Goal: Obtain resource: Download file/media

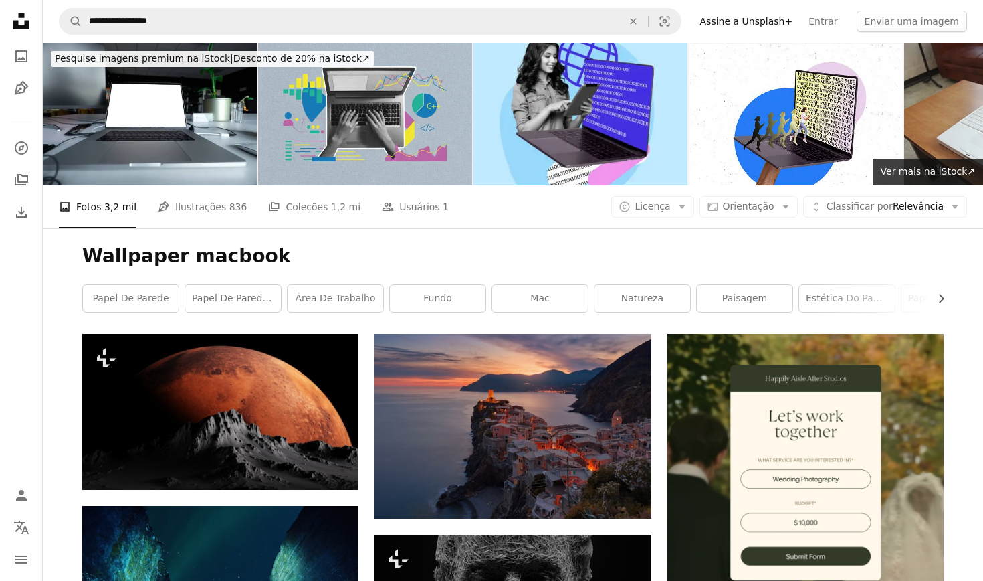
scroll to position [8709, 0]
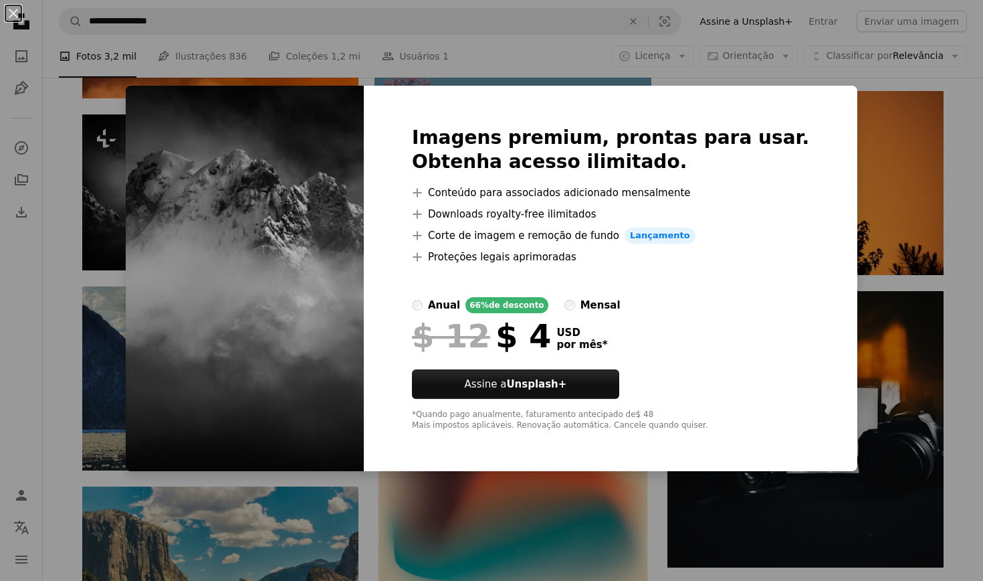
click at [64, 211] on div "An X shape Imagens premium, prontas para usar. Obtenha acesso ilimitado. A plus…" at bounding box center [491, 290] width 983 height 581
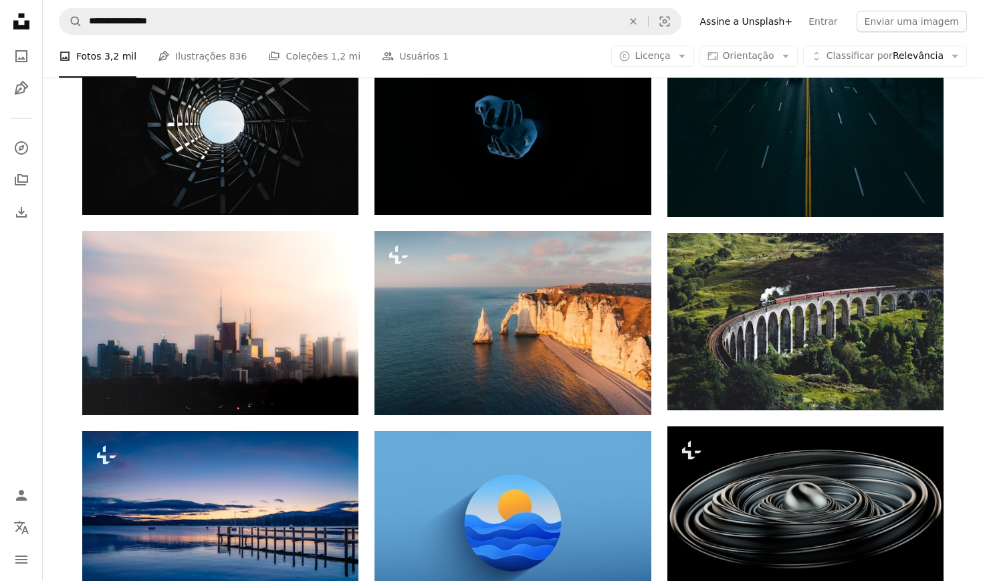
scroll to position [10062, 0]
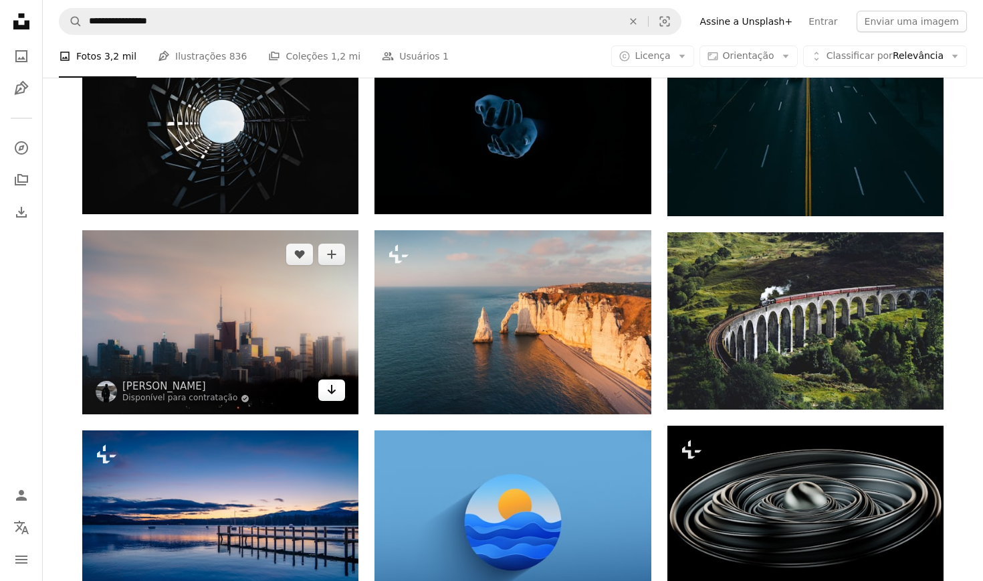
click at [340, 393] on link "Arrow pointing down" at bounding box center [331, 389] width 27 height 21
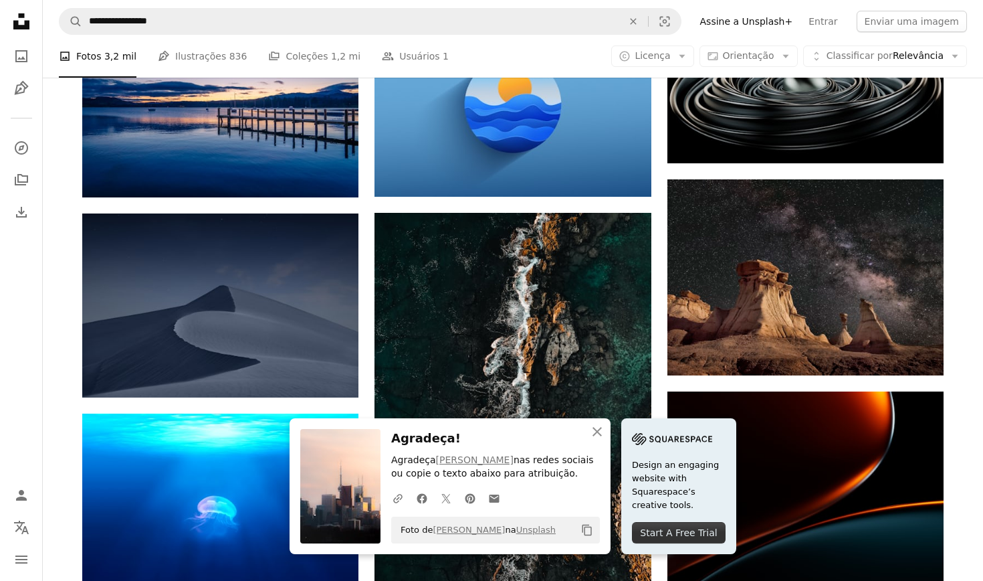
scroll to position [10485, 0]
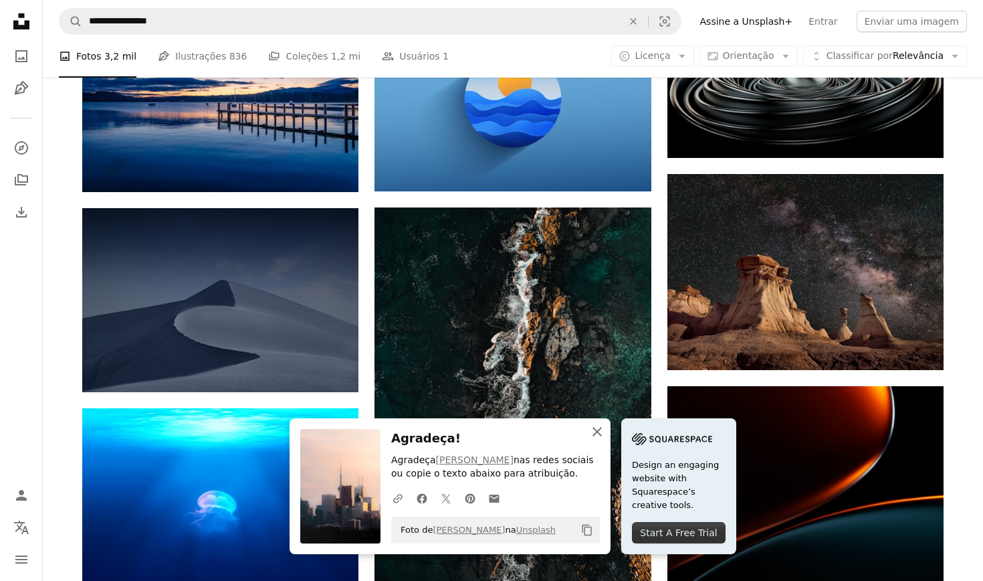
click at [595, 433] on icon "An X shape" at bounding box center [597, 431] width 16 height 16
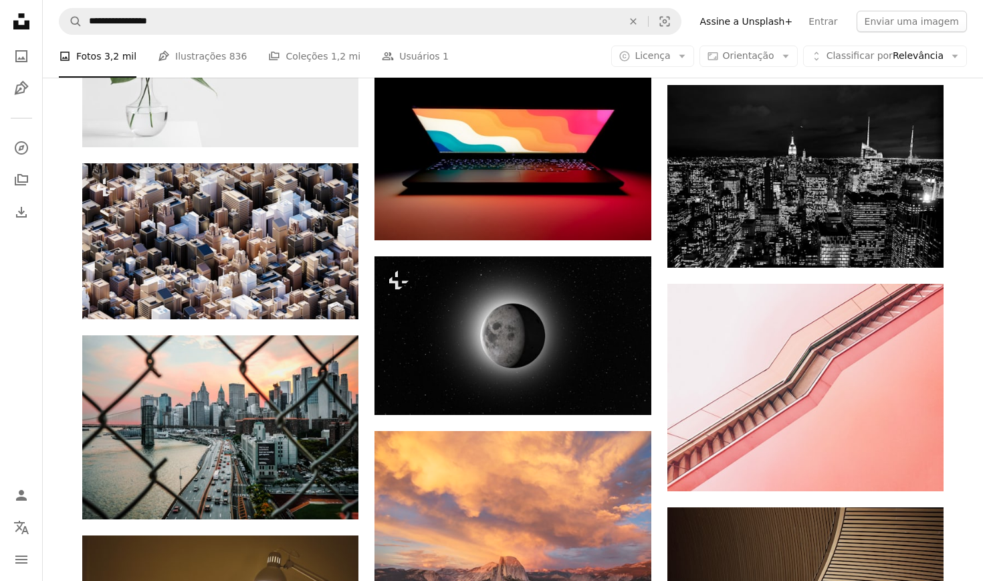
scroll to position [12547, 0]
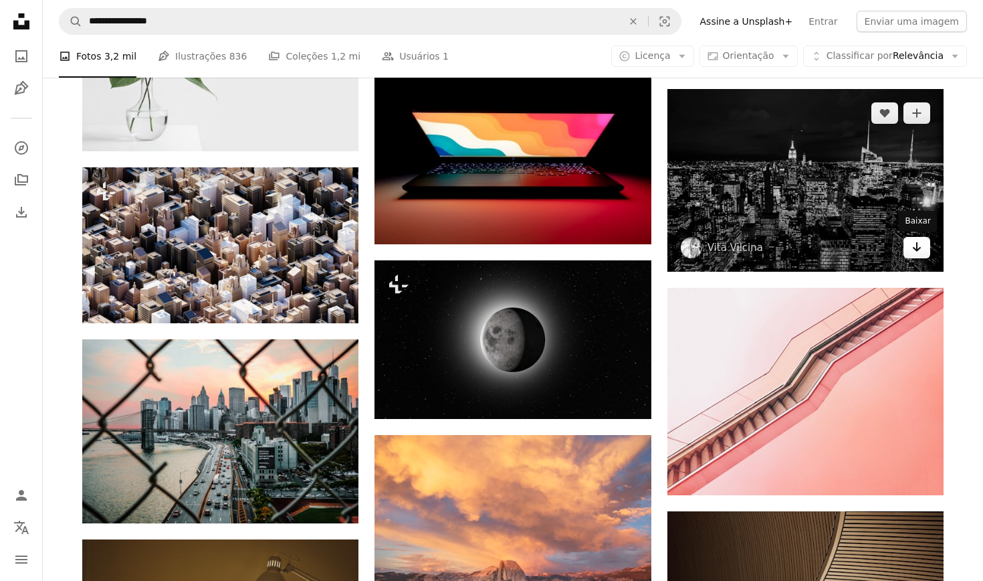
click at [914, 249] on icon "Arrow pointing down" at bounding box center [917, 247] width 11 height 16
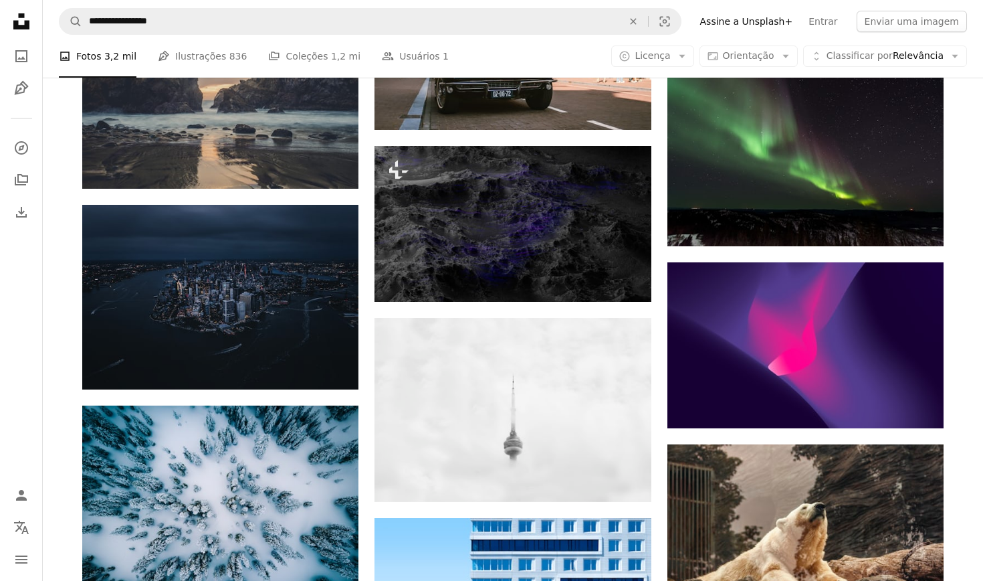
scroll to position [14550, 0]
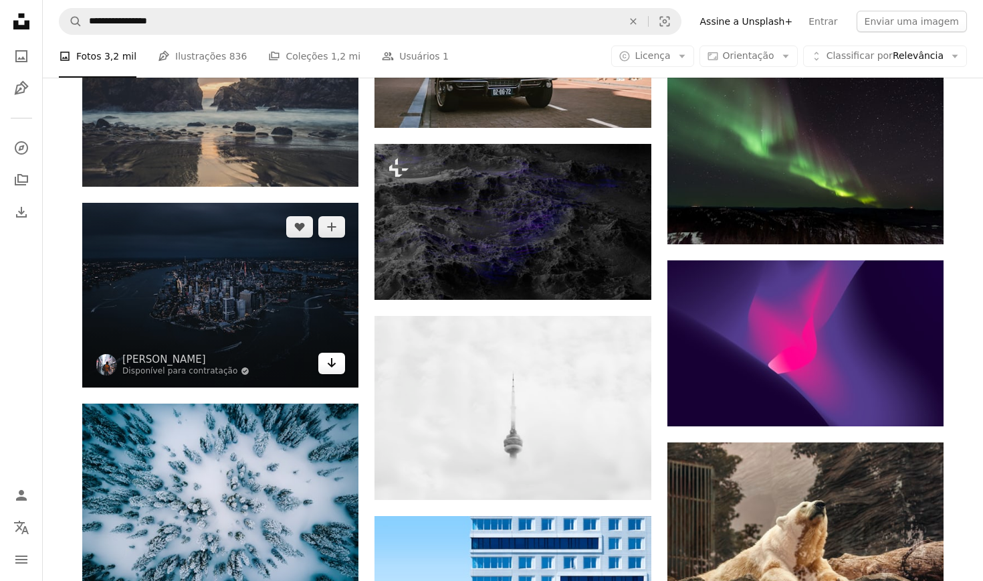
click at [325, 365] on link "Arrow pointing down" at bounding box center [331, 362] width 27 height 21
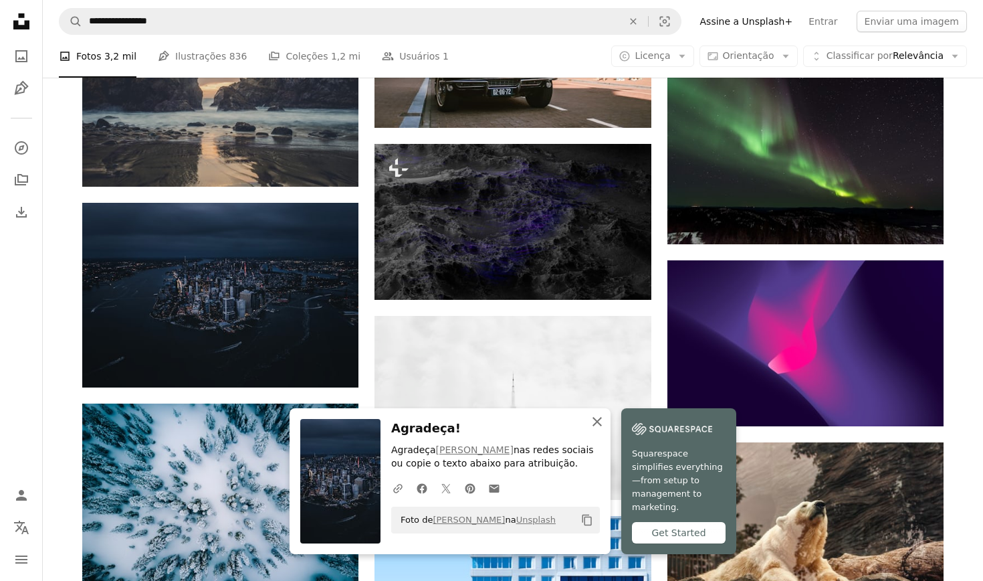
click at [595, 429] on icon "An X shape" at bounding box center [597, 421] width 16 height 16
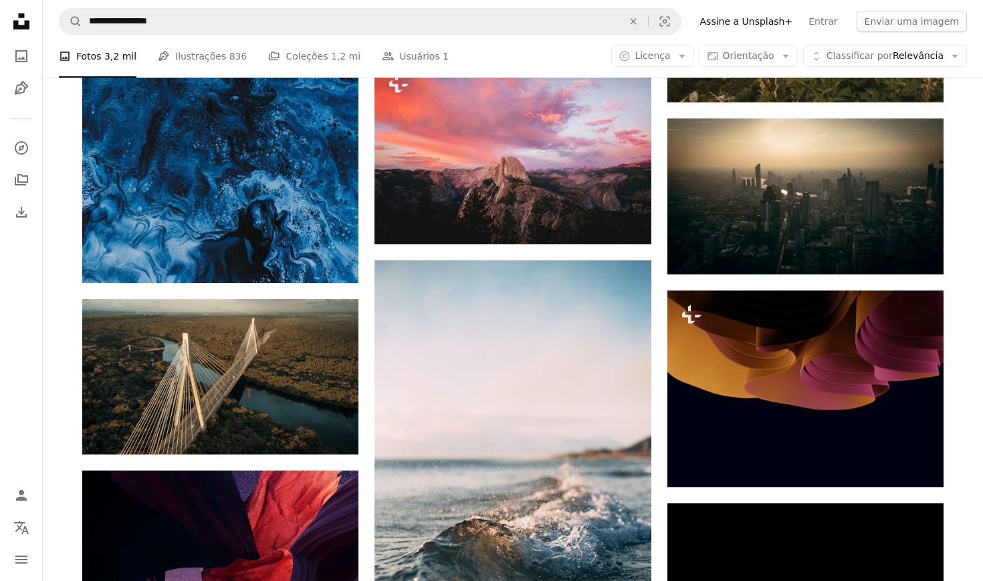
scroll to position [31239, 0]
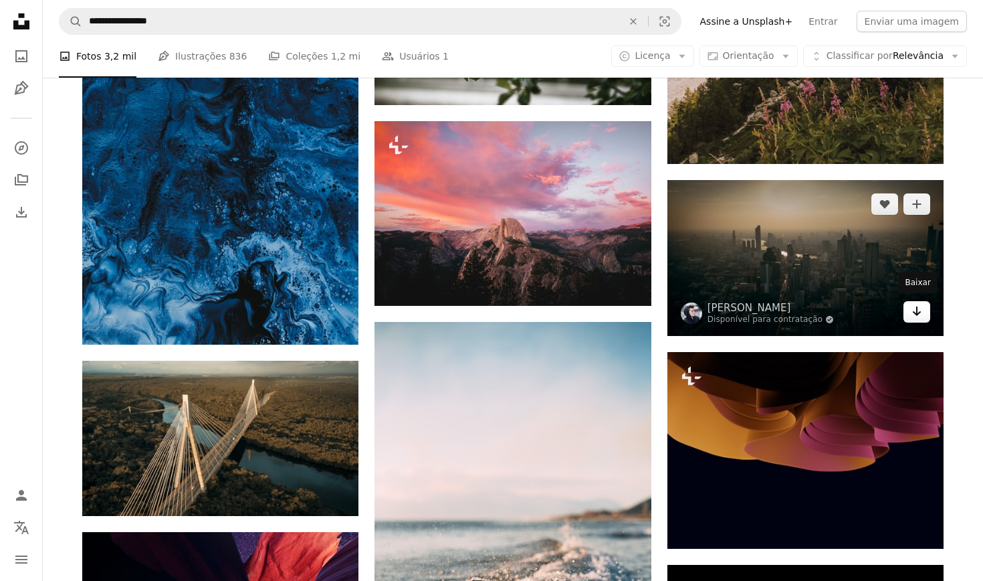
click at [921, 305] on icon "Arrow pointing down" at bounding box center [917, 311] width 11 height 16
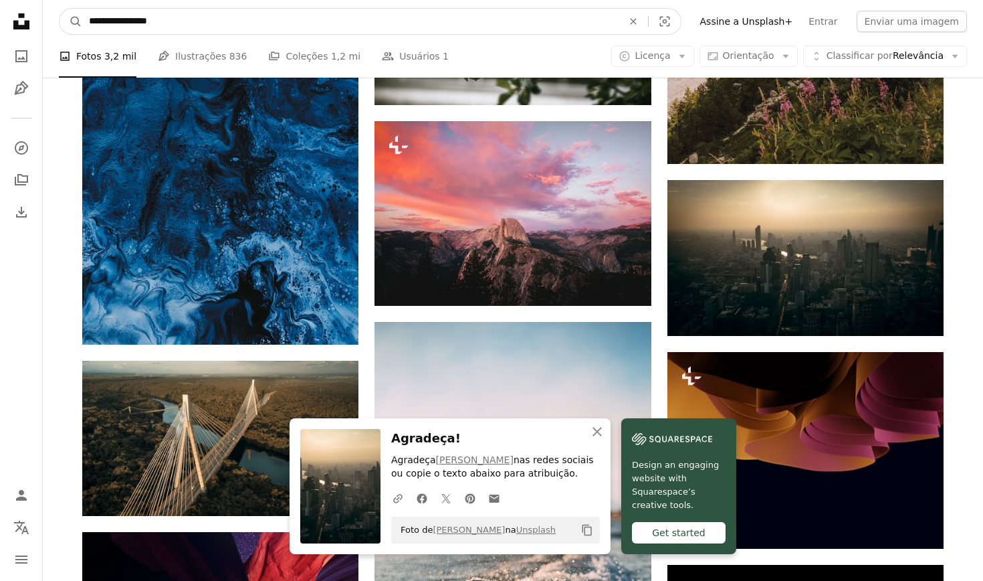
click at [318, 18] on input "**********" at bounding box center [350, 21] width 536 height 25
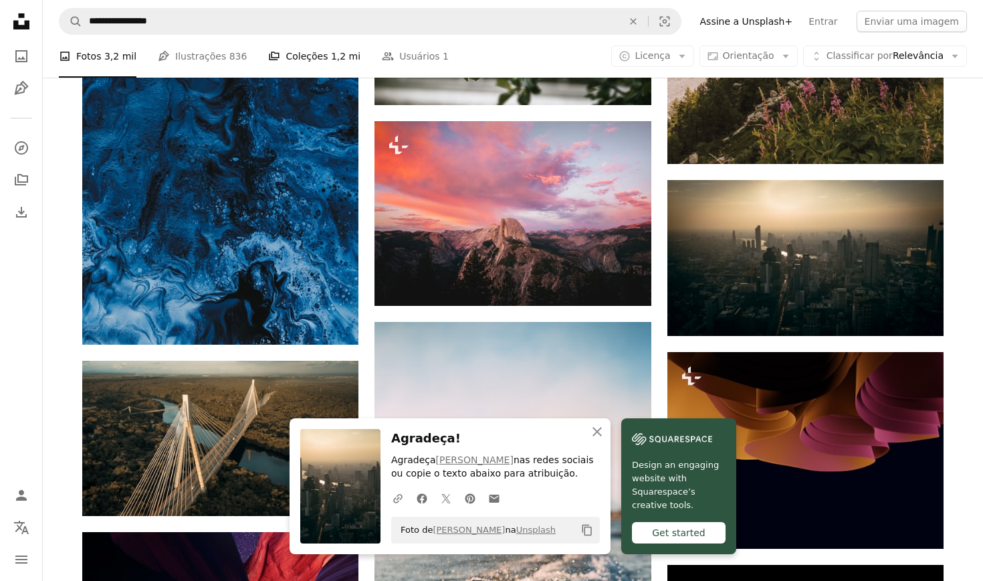
click at [318, 64] on link "A stack of folders Coleções 1,2 mi" at bounding box center [314, 56] width 92 height 43
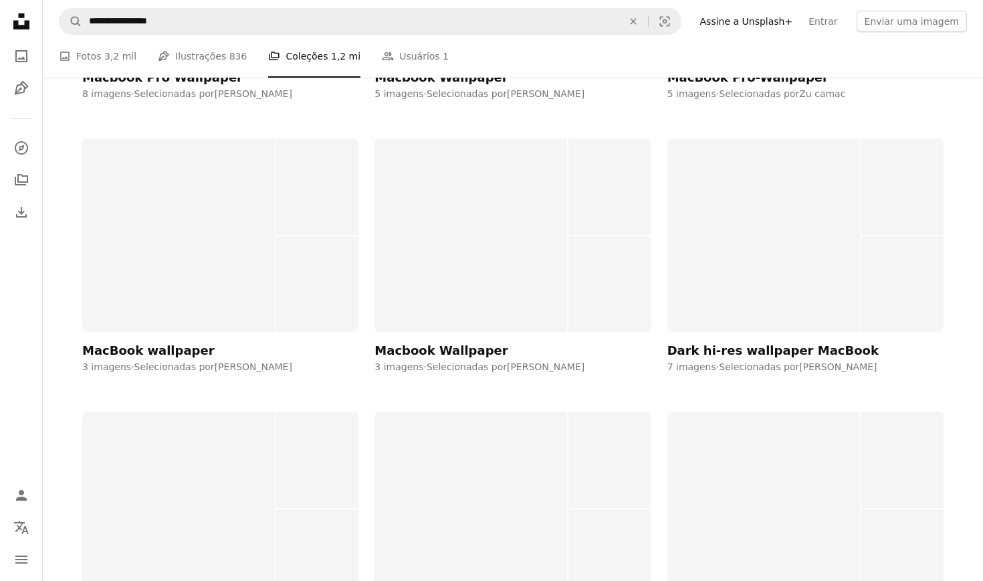
scroll to position [2655, 0]
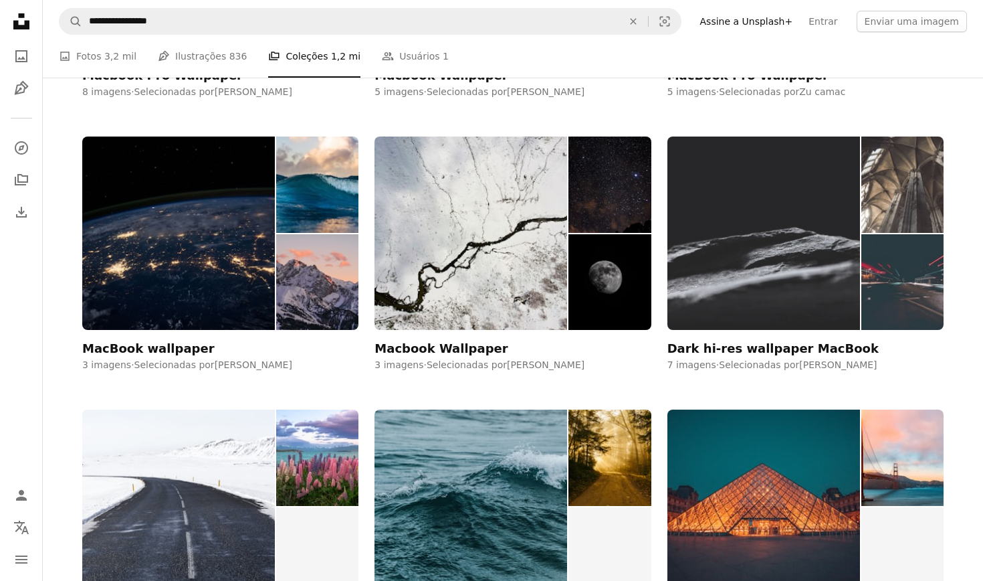
click at [805, 223] on img at bounding box center [764, 232] width 193 height 193
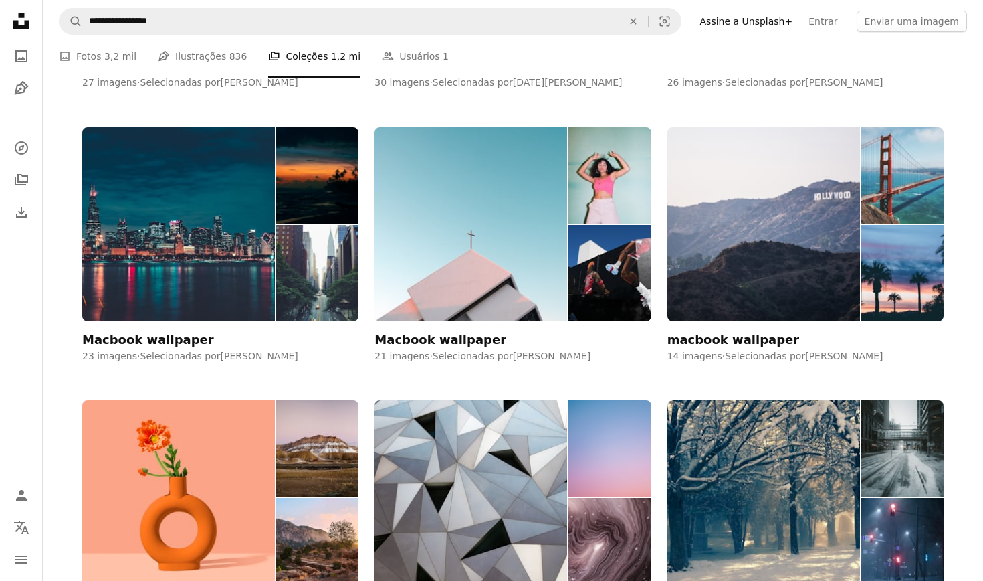
scroll to position [1092, 0]
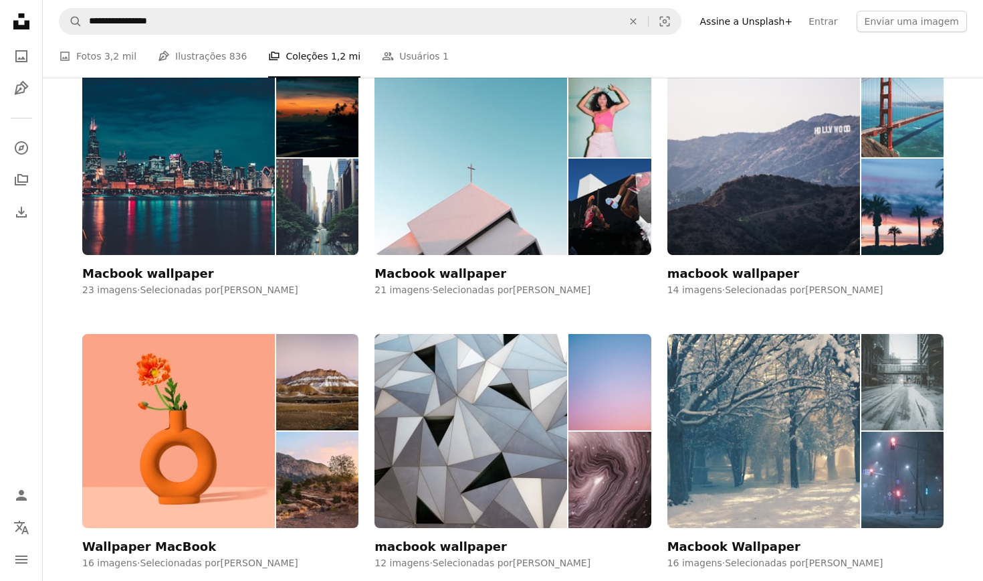
click at [747, 395] on img at bounding box center [764, 430] width 193 height 193
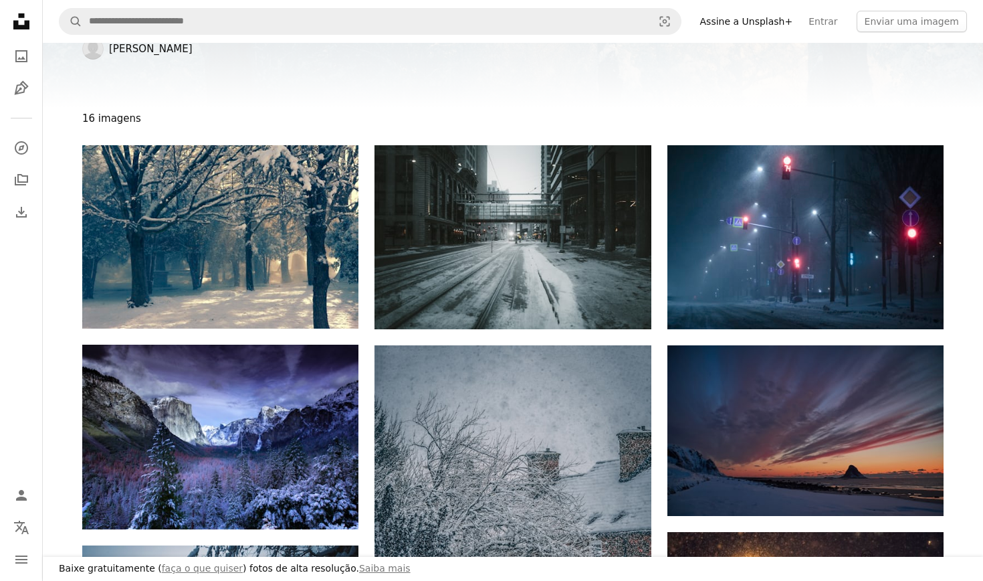
scroll to position [81, 0]
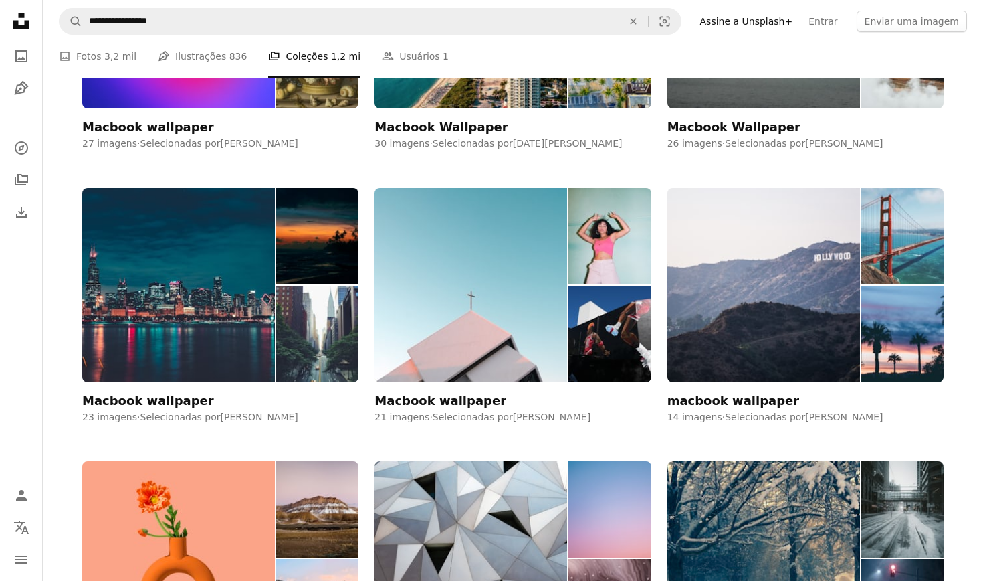
scroll to position [916, 0]
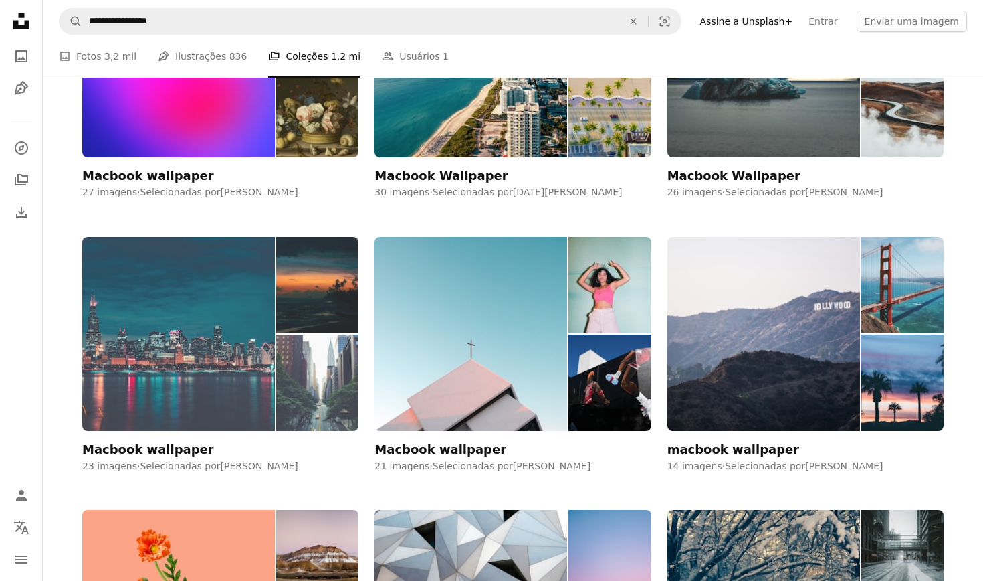
click at [181, 269] on img at bounding box center [178, 333] width 193 height 193
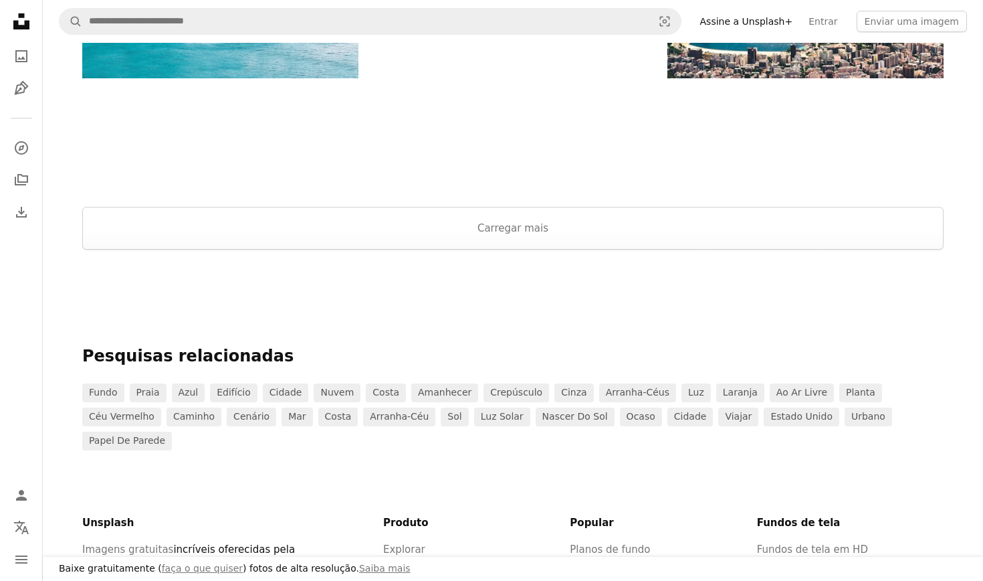
scroll to position [1576, 0]
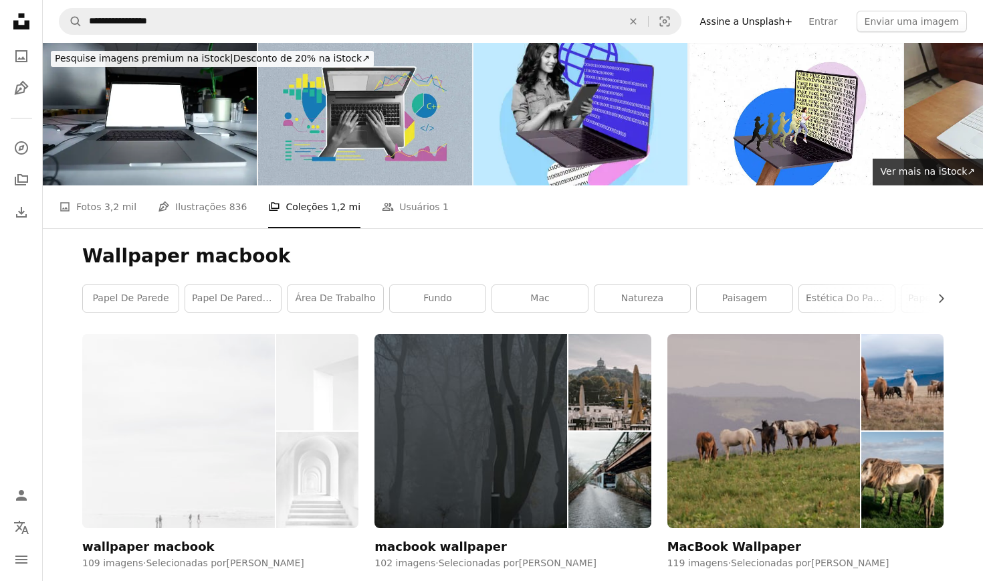
click at [259, 409] on img at bounding box center [178, 430] width 193 height 193
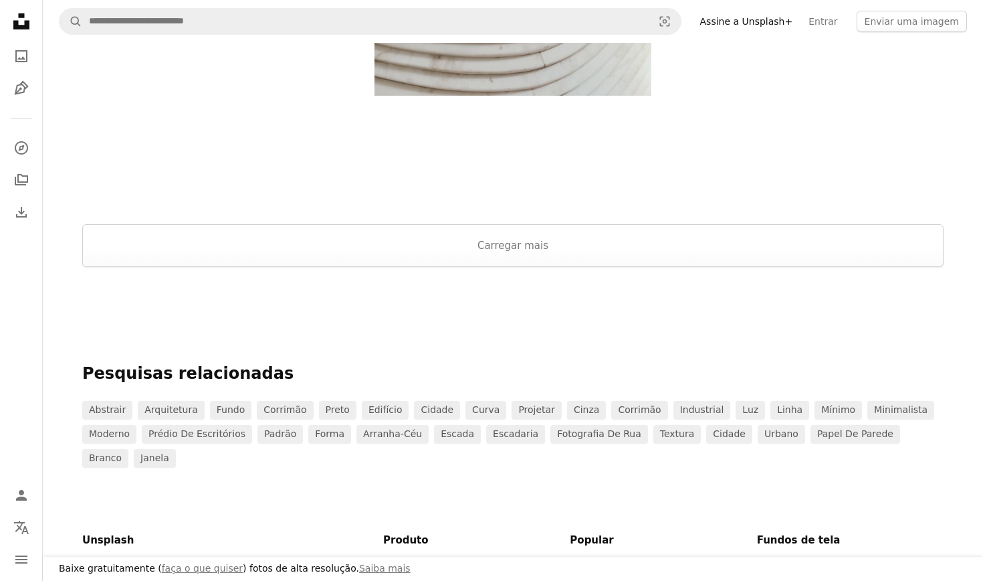
scroll to position [3112, 0]
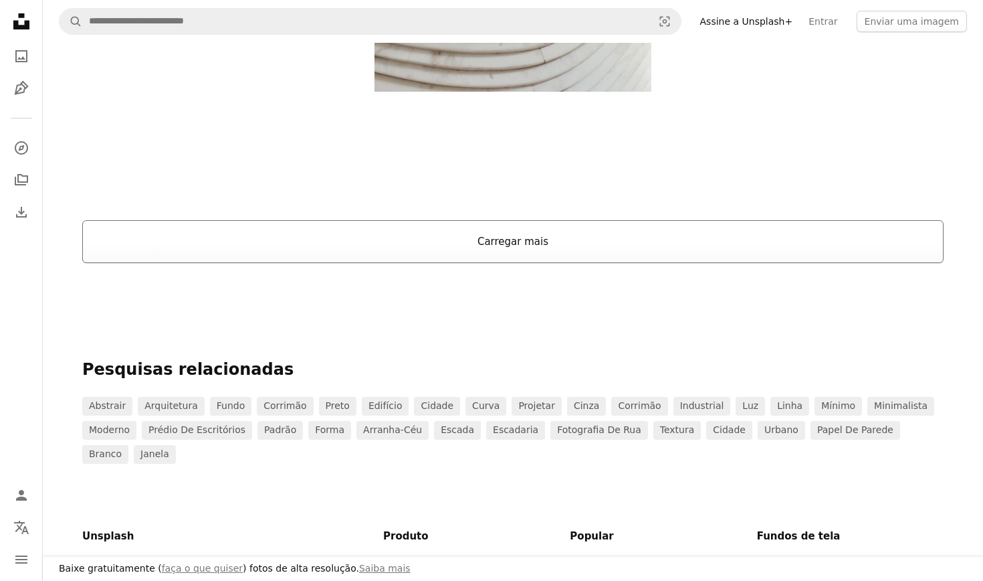
click at [247, 248] on button "Carregar mais" at bounding box center [512, 241] width 861 height 43
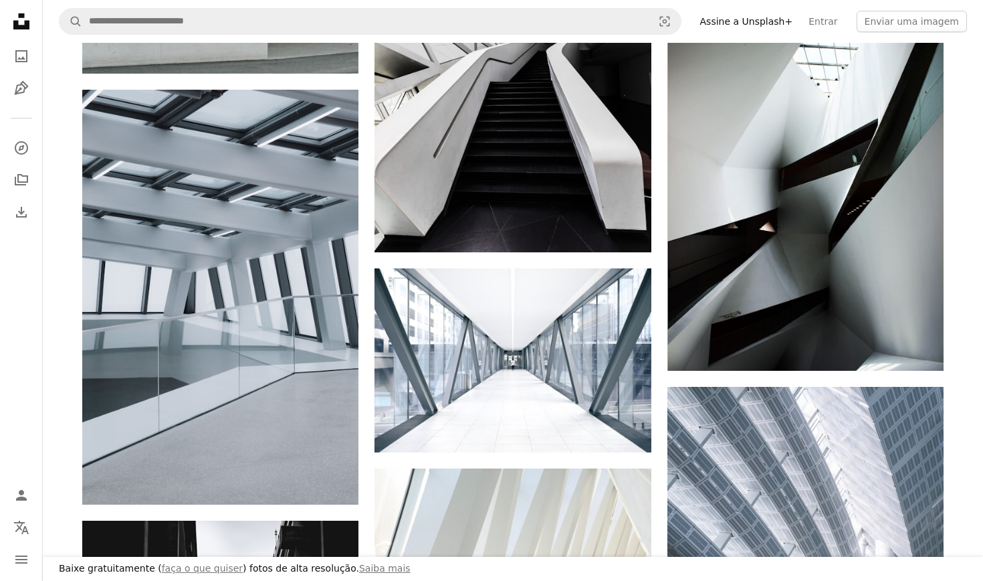
scroll to position [8859, 0]
